Goal: Navigation & Orientation: Find specific page/section

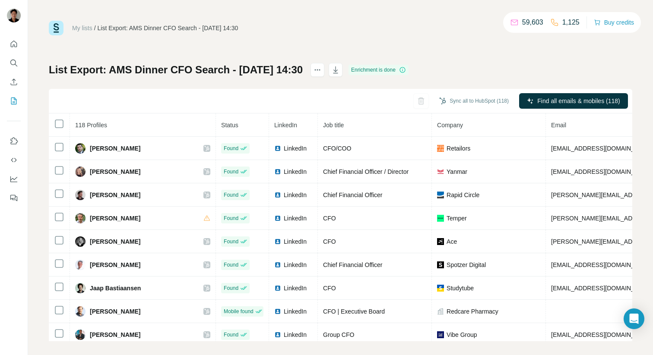
scroll to position [0, 101]
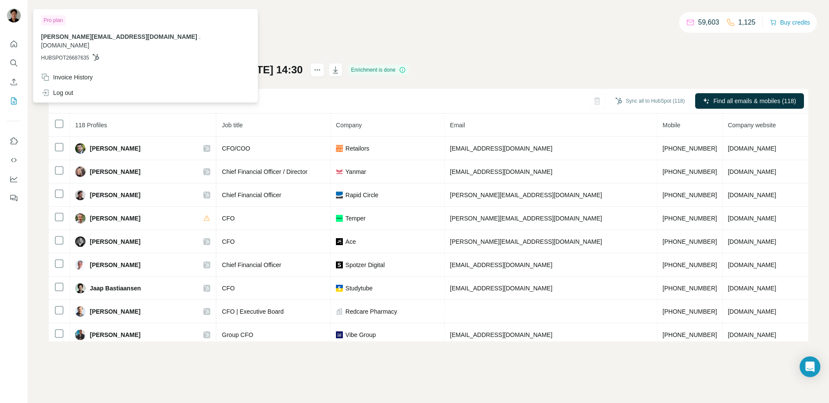
click at [13, 14] on img at bounding box center [14, 16] width 14 height 14
click at [94, 37] on span "[PERSON_NAME][EMAIL_ADDRESS][DOMAIN_NAME]" at bounding box center [119, 36] width 156 height 7
click at [144, 38] on div "Pro plan [PERSON_NAME][EMAIL_ADDRESS][DOMAIN_NAME] . [DOMAIN_NAME] HUBSPOT26687…" at bounding box center [145, 40] width 221 height 59
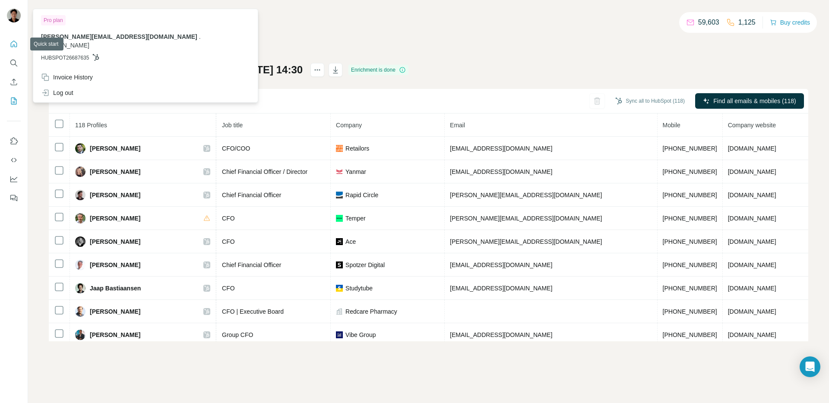
click at [8, 40] on button "Quick start" at bounding box center [14, 44] width 14 height 16
